Goal: Find contact information: Obtain details needed to contact an individual or organization

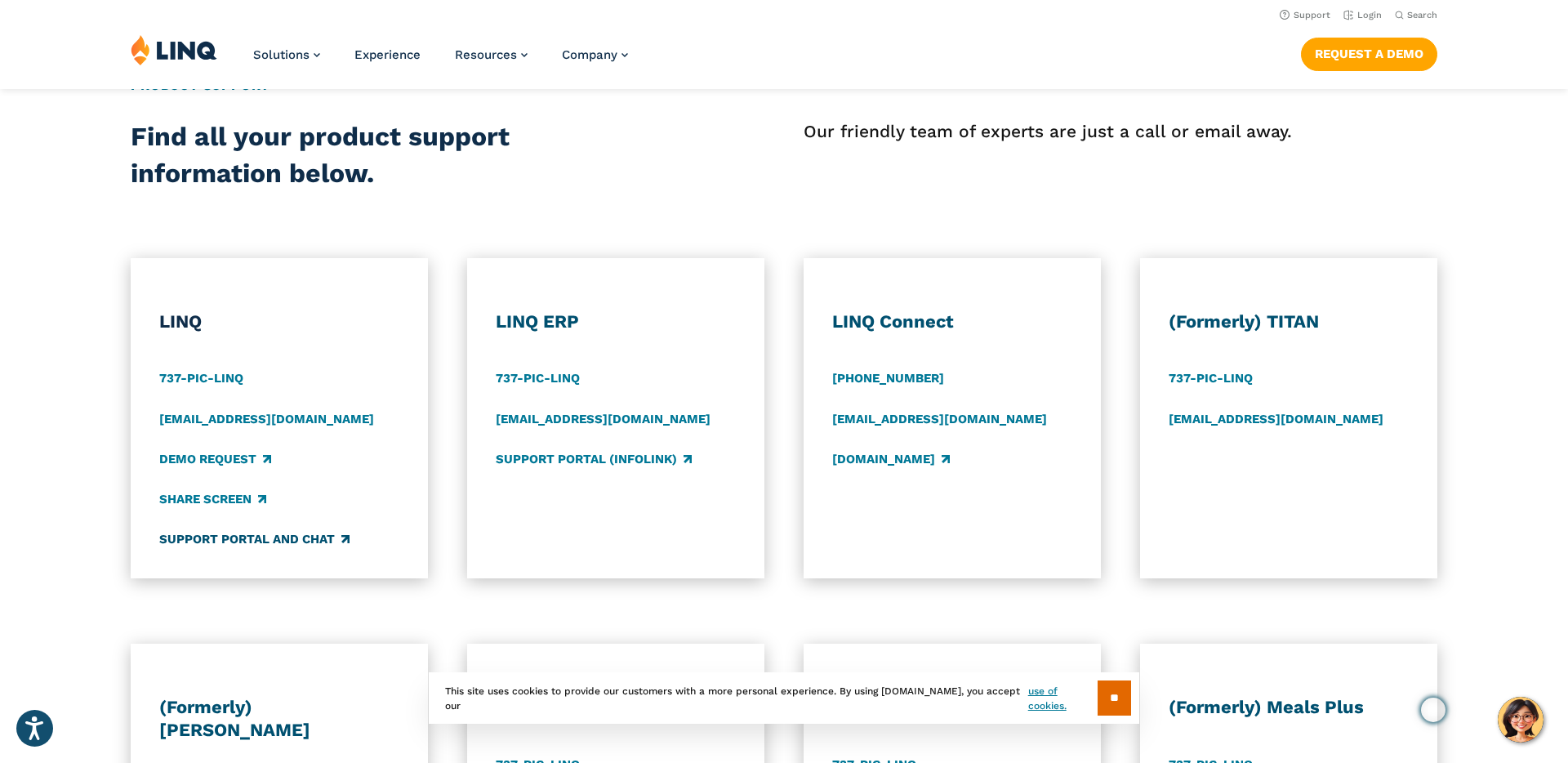
scroll to position [639, 0]
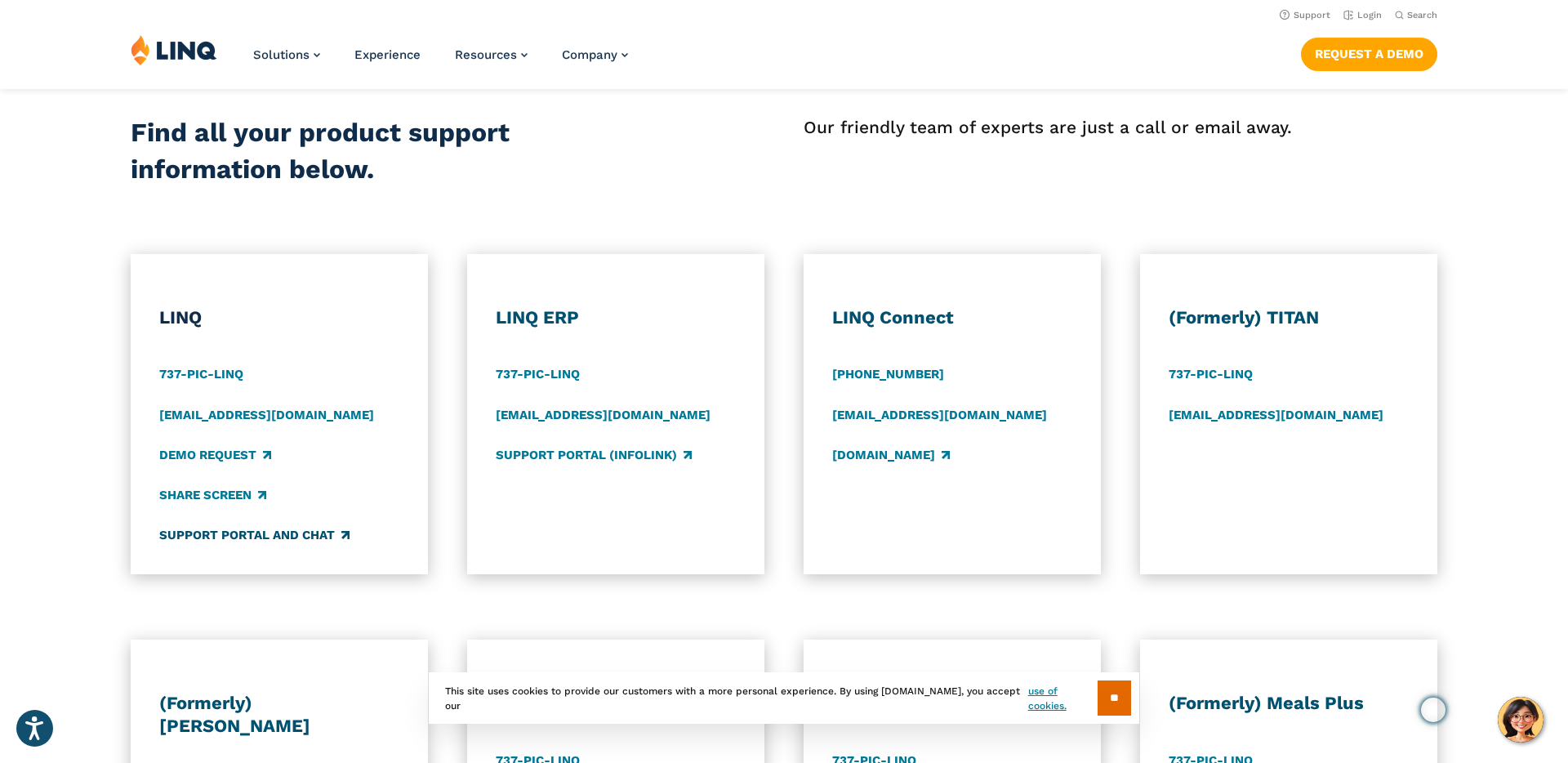
click at [244, 542] on link "Support Portal and Chat" at bounding box center [255, 536] width 191 height 18
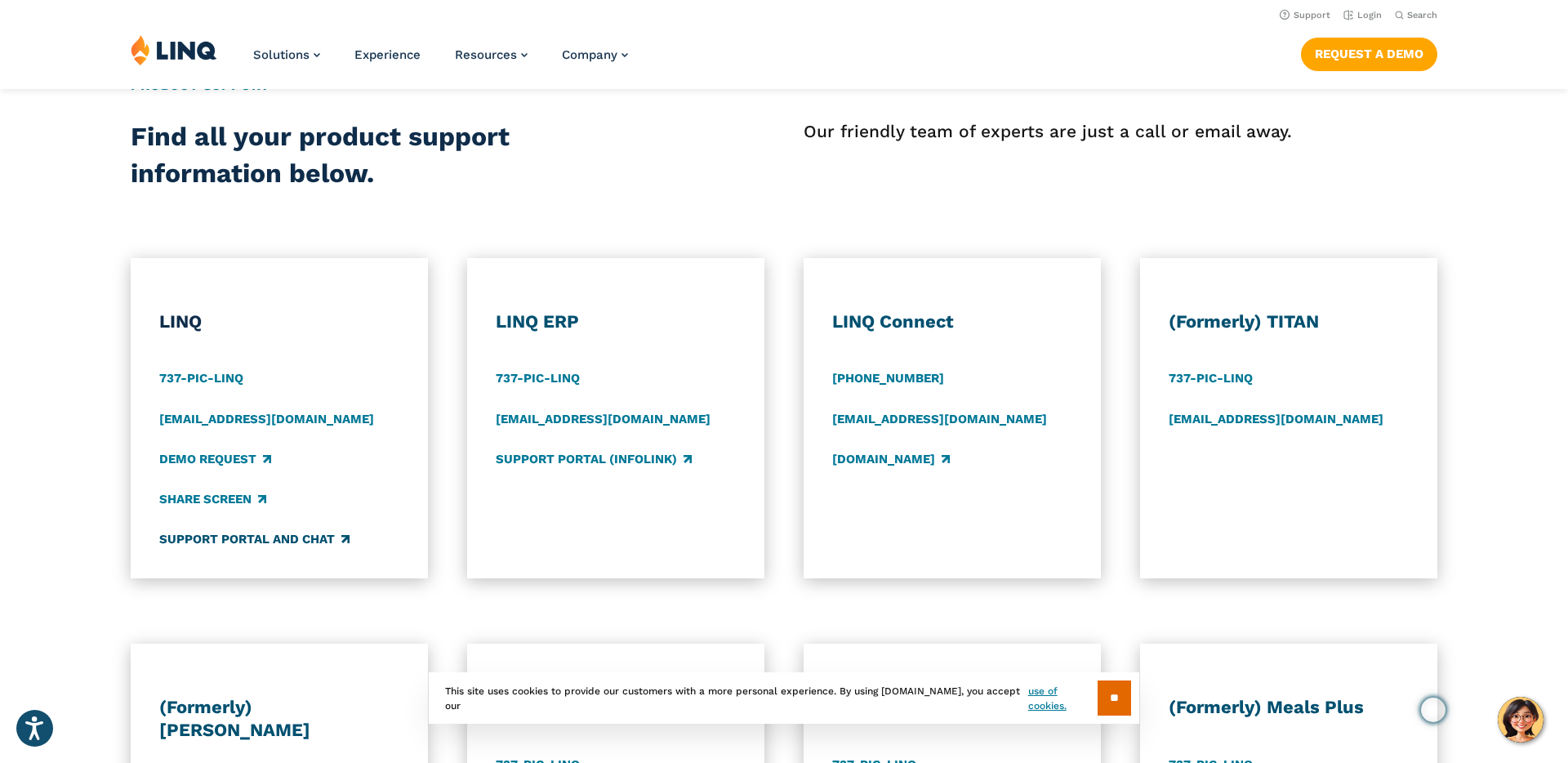
scroll to position [635, 0]
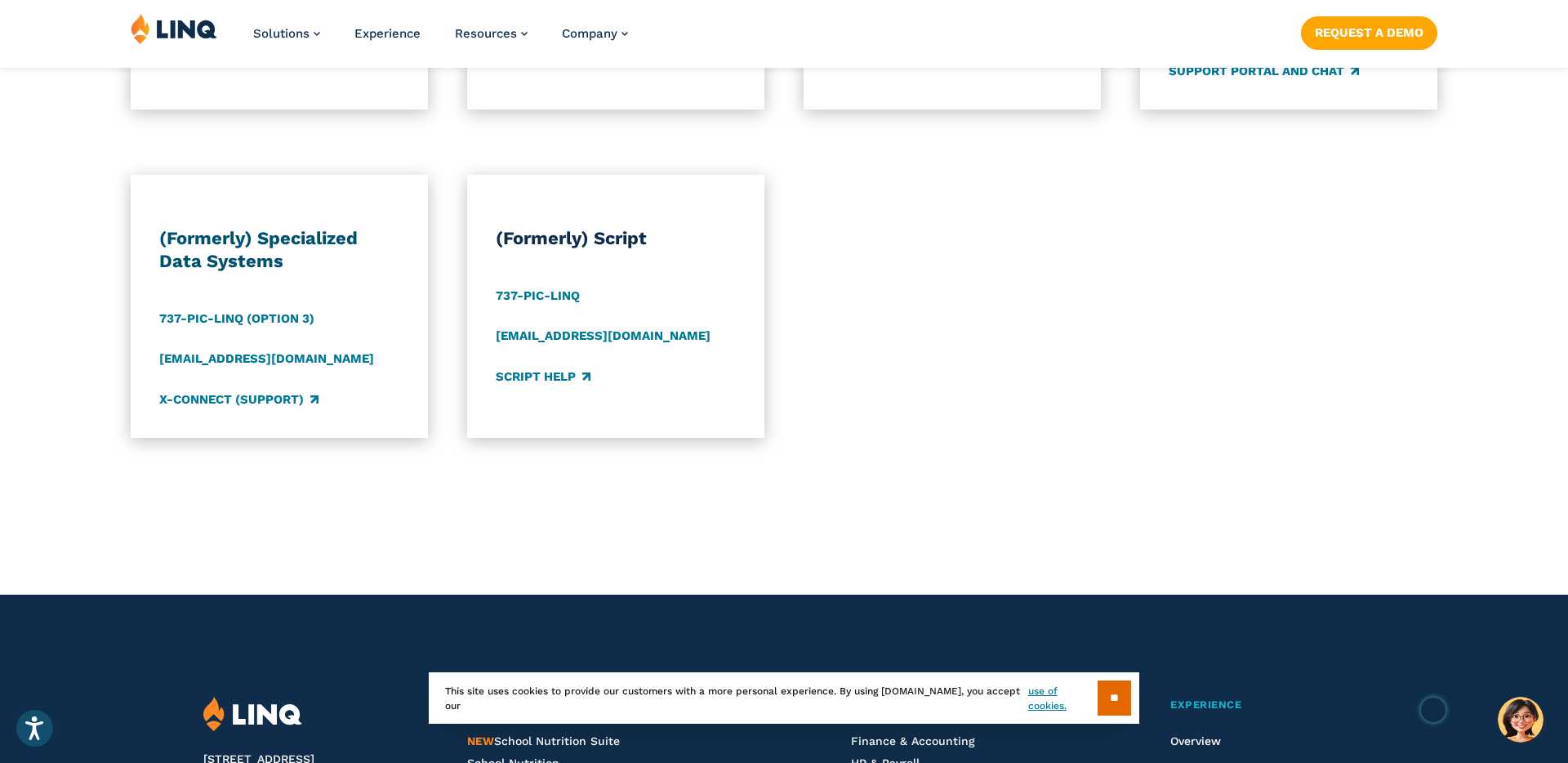
scroll to position [1742, 0]
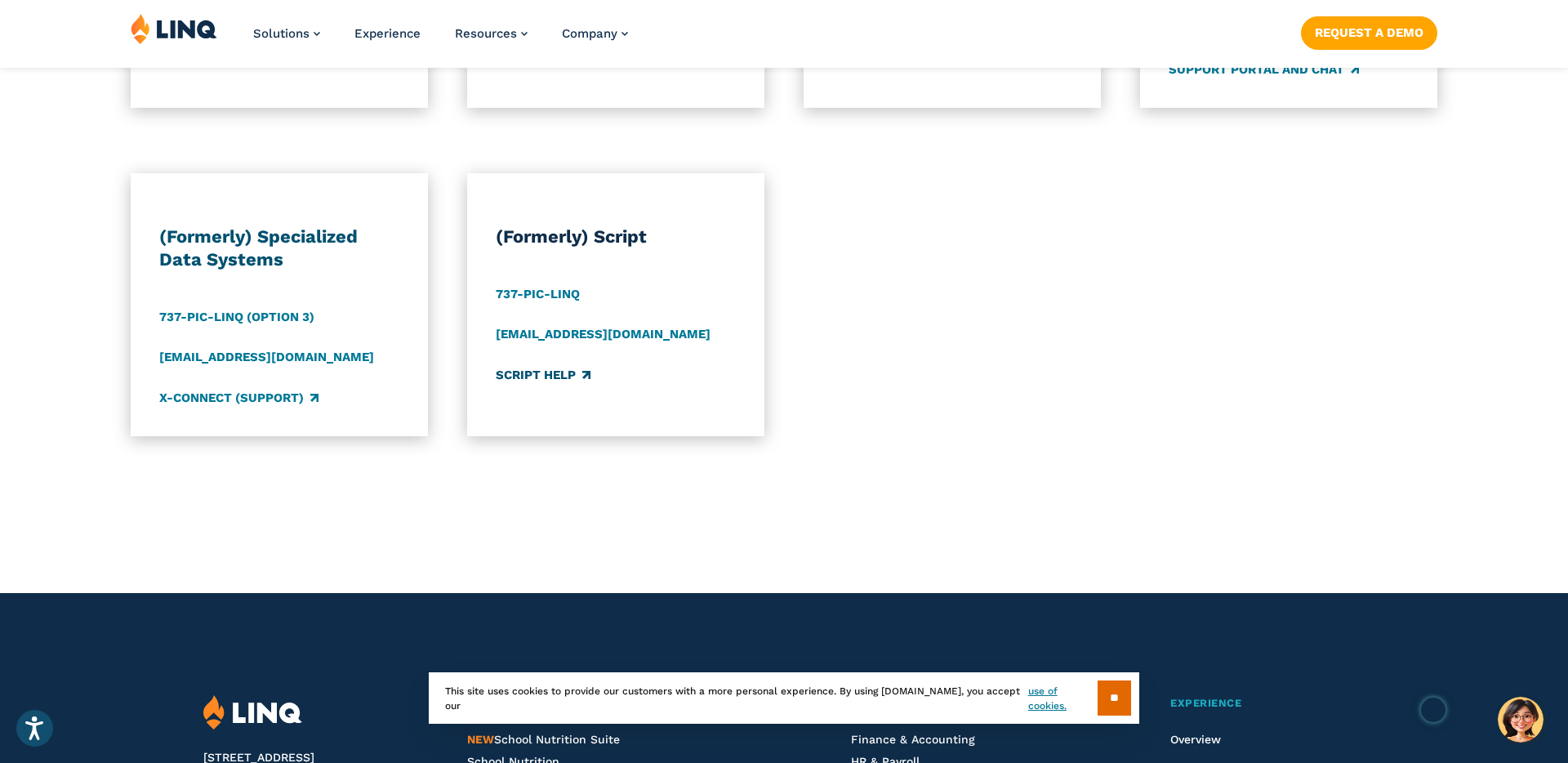
click at [534, 374] on link "Script Help" at bounding box center [543, 375] width 94 height 18
click at [631, 373] on div "Script Help" at bounding box center [615, 375] width 240 height 18
drag, startPoint x: 677, startPoint y: 335, endPoint x: 486, endPoint y: 337, distance: 191.0
click at [486, 337] on div "(Formerly) Script 737-PIC-[GEOGRAPHIC_DATA] [EMAIL_ADDRESS][DOMAIN_NAME] Script…" at bounding box center [615, 305] width 297 height 264
copy link "[EMAIL_ADDRESS][DOMAIN_NAME]"
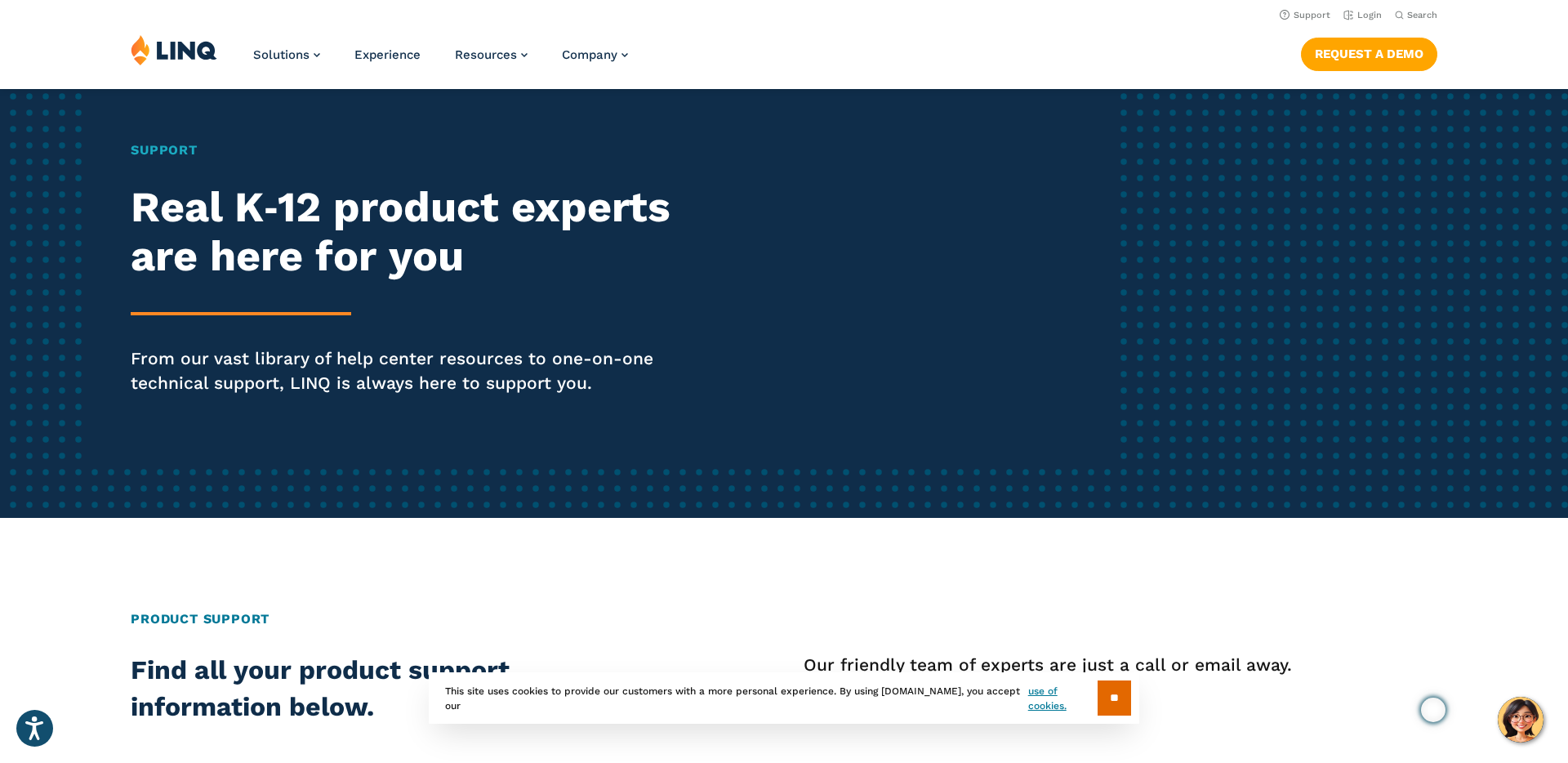
scroll to position [0, 0]
